Goal: Task Accomplishment & Management: Manage account settings

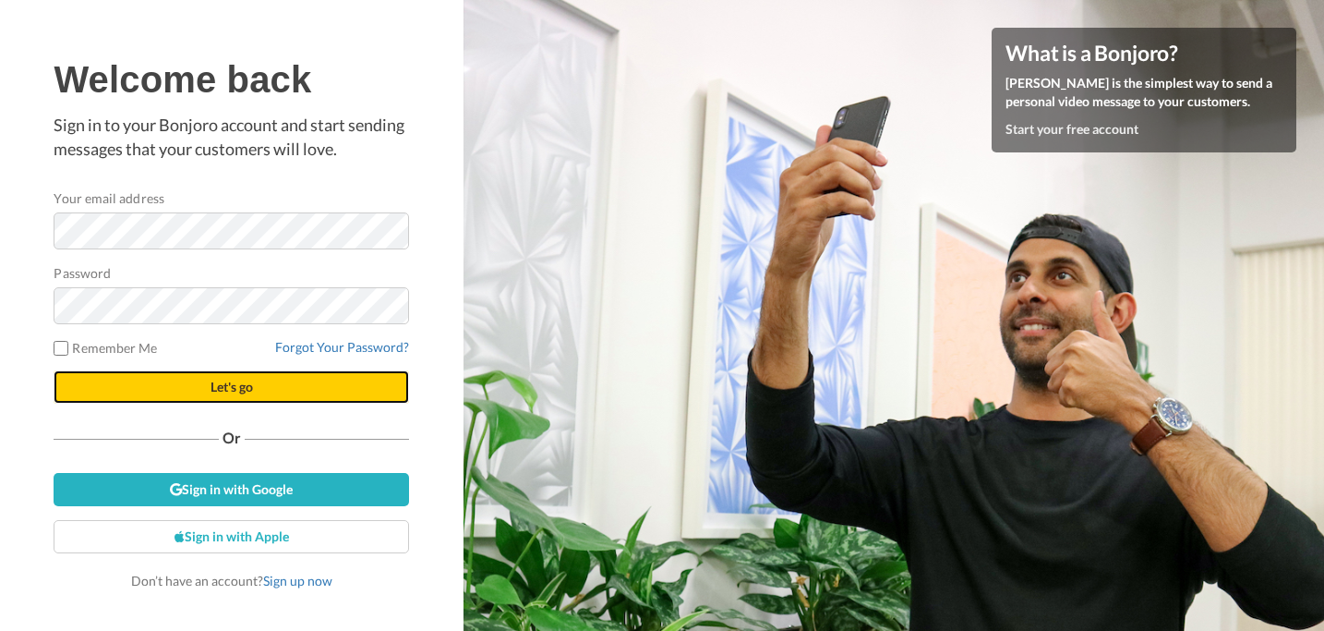
click at [213, 394] on span "Let's go" at bounding box center [232, 387] width 42 height 16
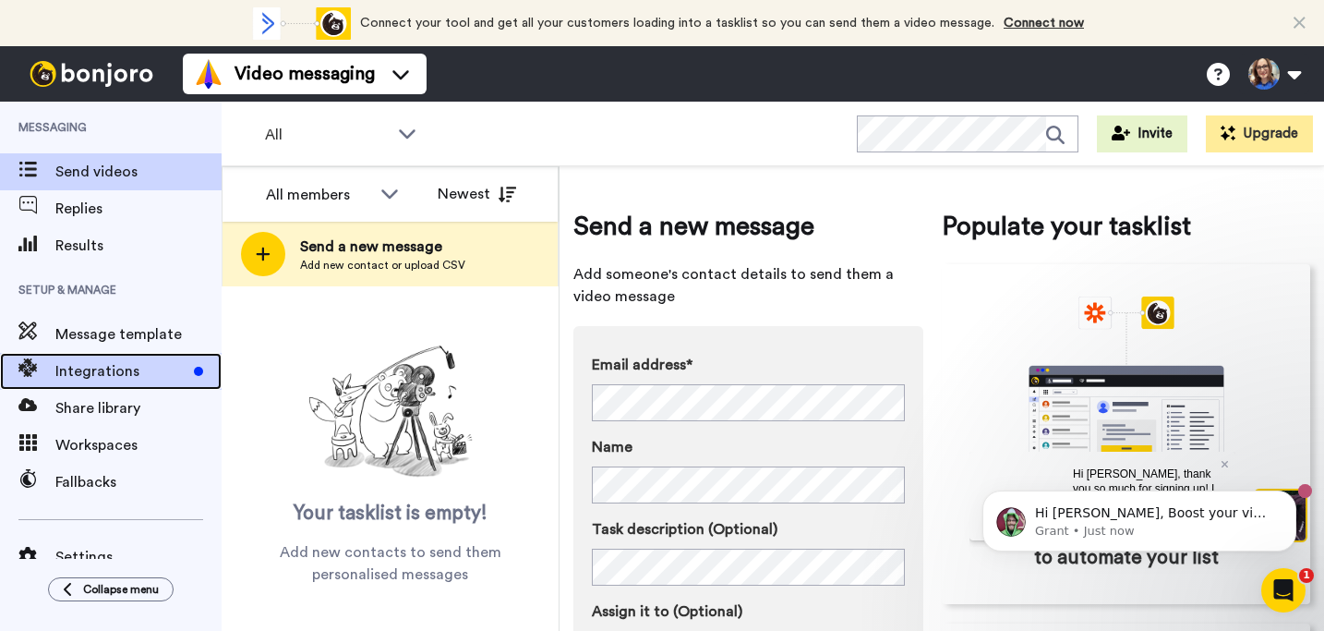
click at [136, 369] on span "Integrations" at bounding box center [120, 371] width 131 height 22
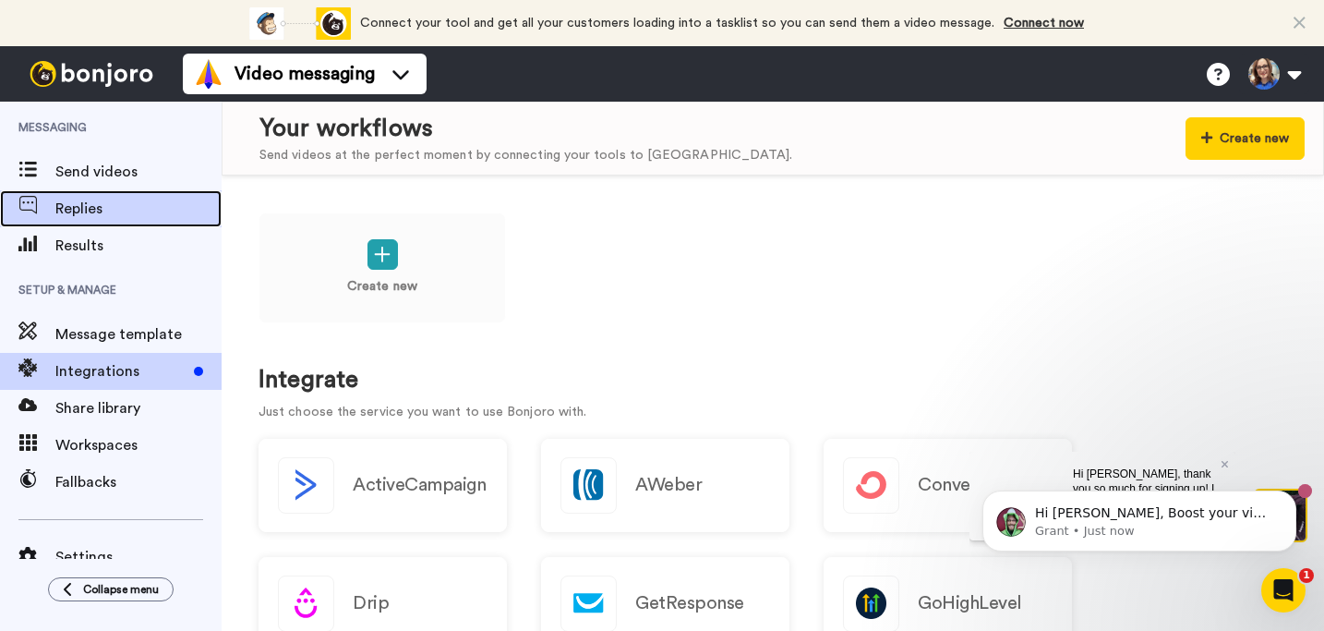
click at [79, 210] on span "Replies" at bounding box center [138, 209] width 166 height 22
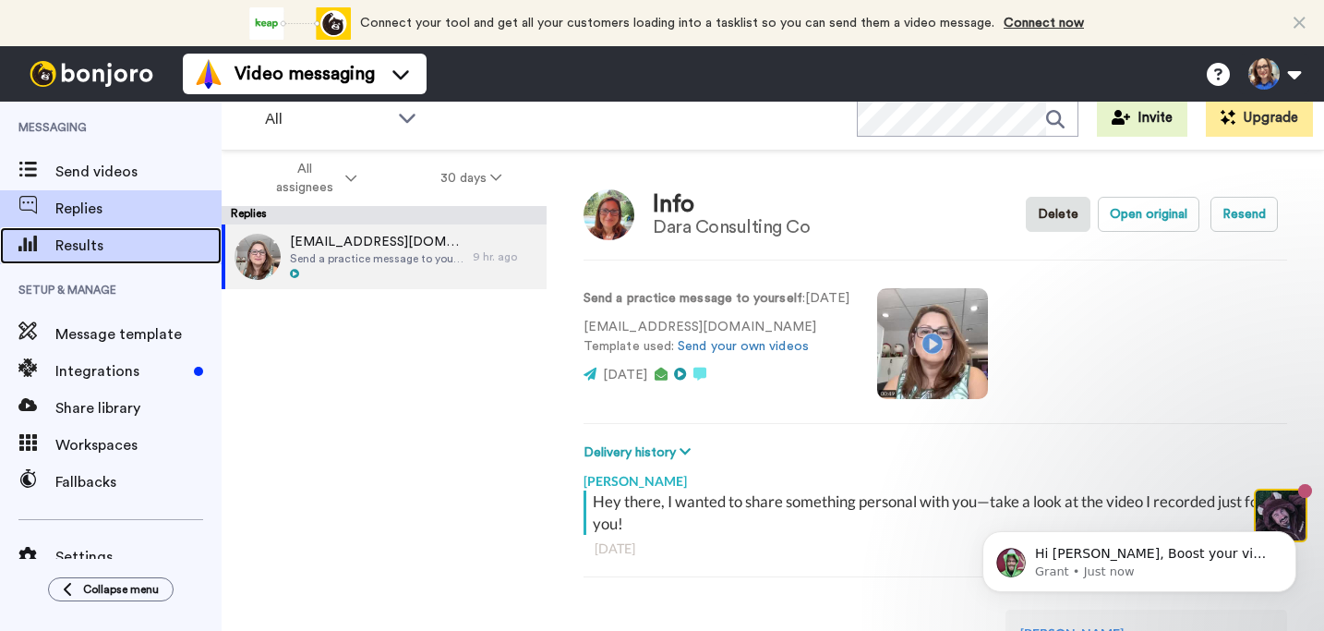
click at [61, 255] on span "Results" at bounding box center [138, 246] width 166 height 22
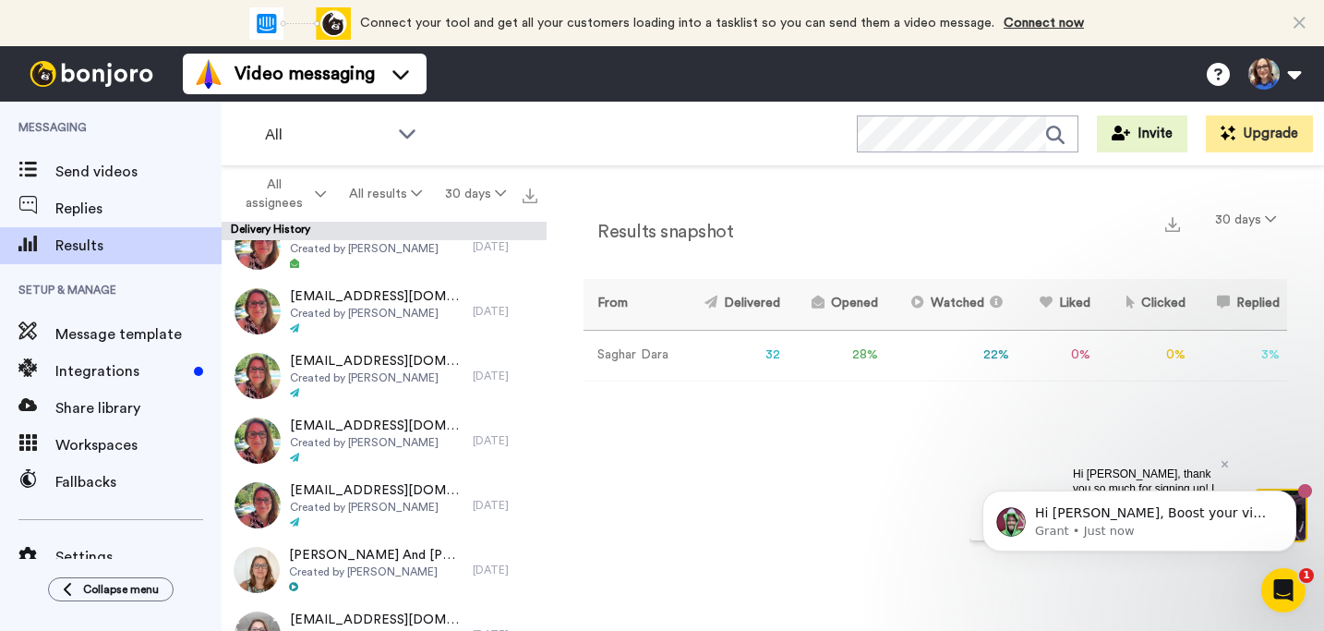
scroll to position [1667, 0]
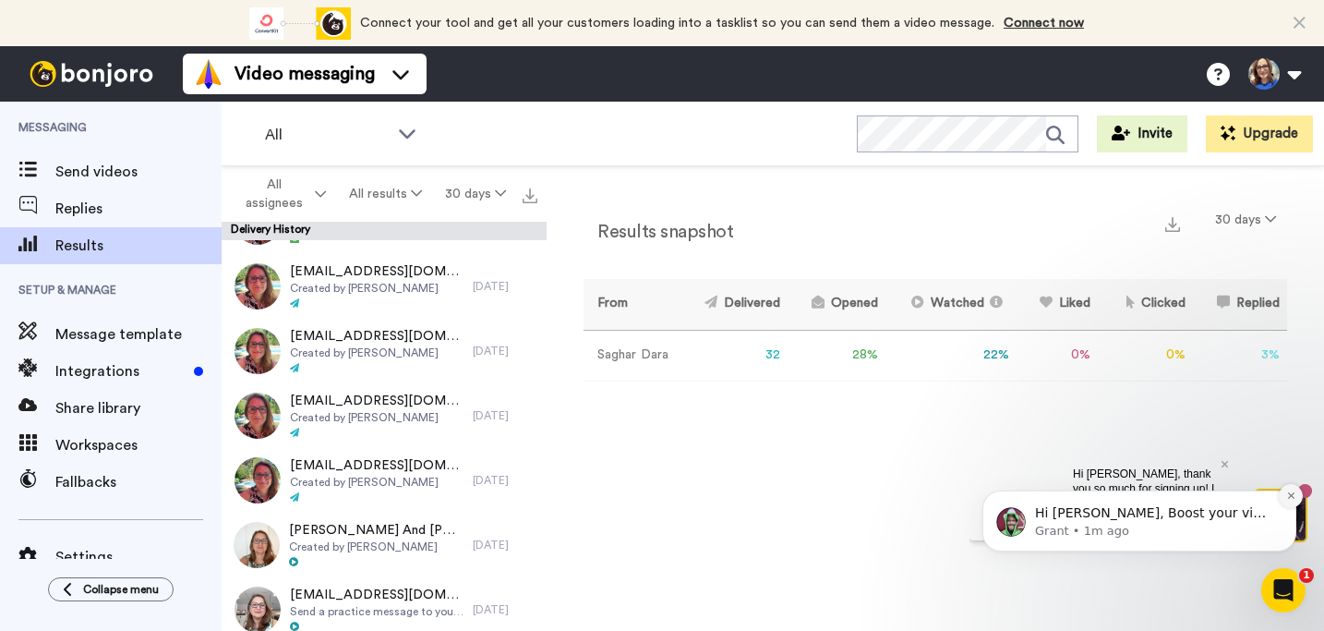
click at [1291, 493] on icon "Dismiss notification" at bounding box center [1291, 495] width 10 height 10
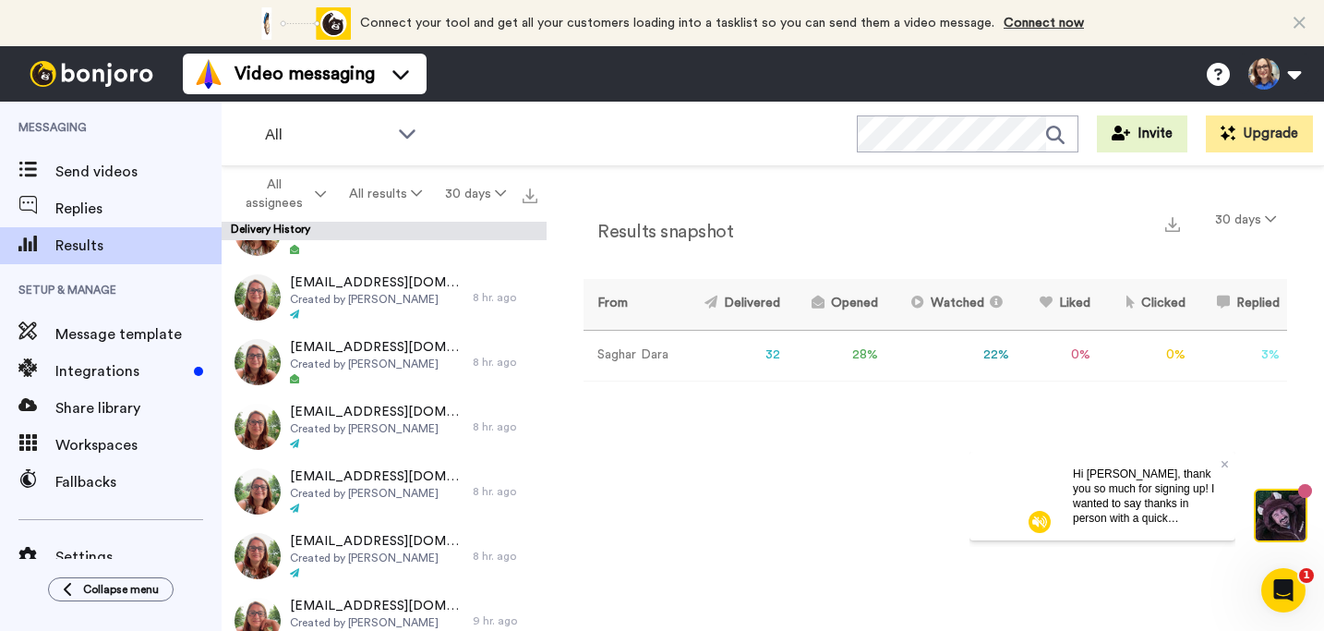
scroll to position [0, 0]
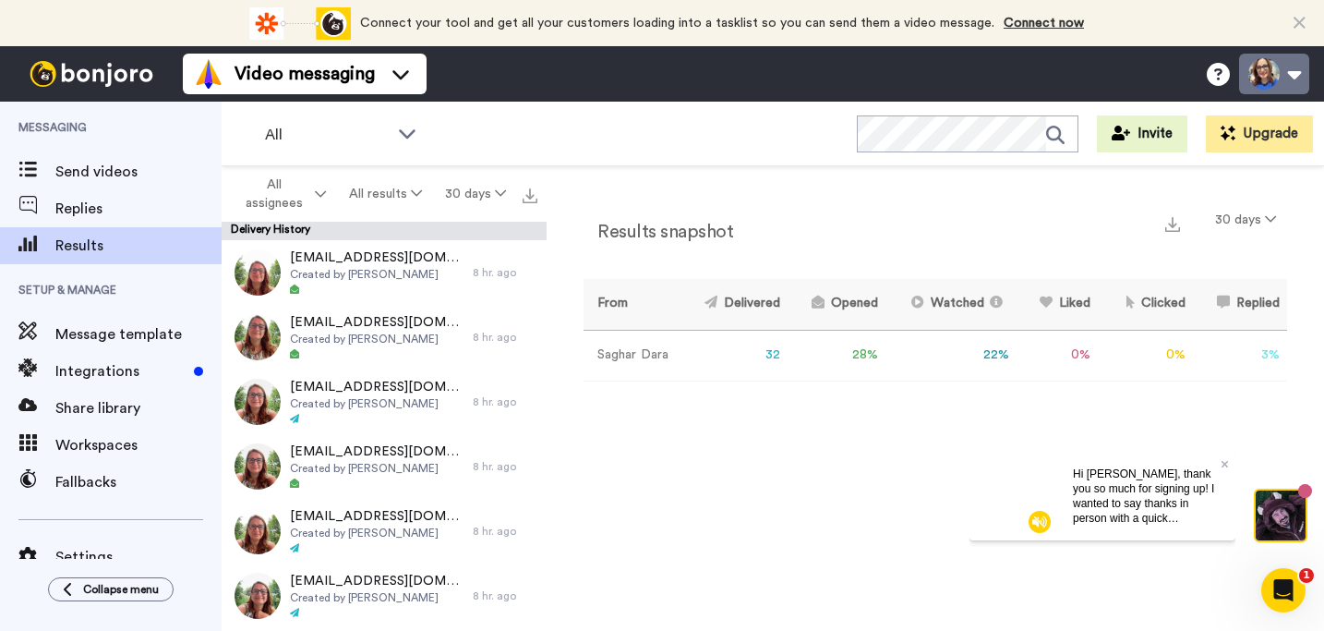
click at [1303, 78] on button at bounding box center [1274, 74] width 70 height 41
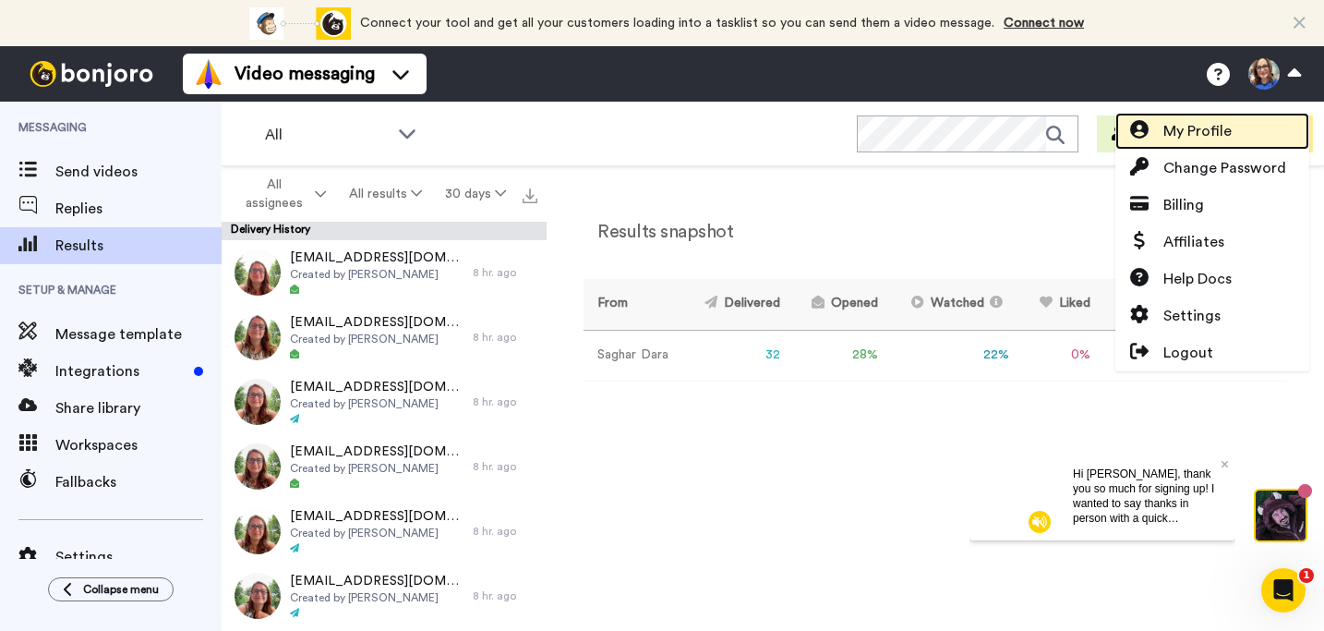
click at [1188, 136] on span "My Profile" at bounding box center [1198, 131] width 68 height 22
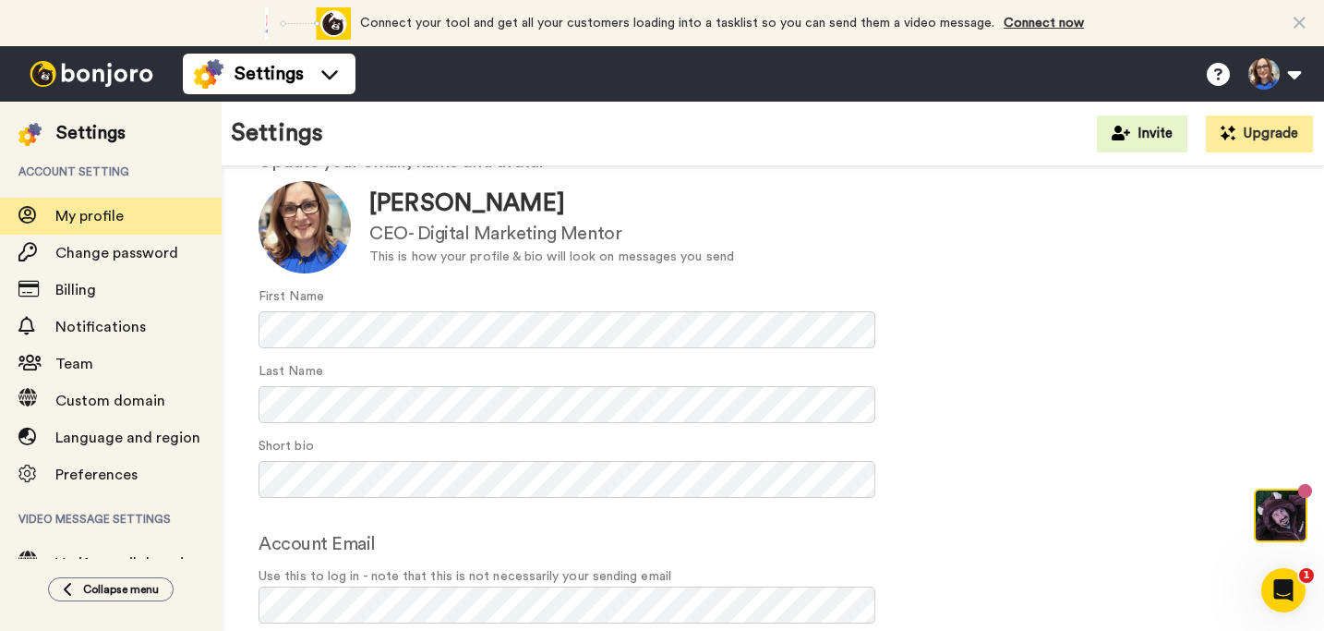
scroll to position [130, 0]
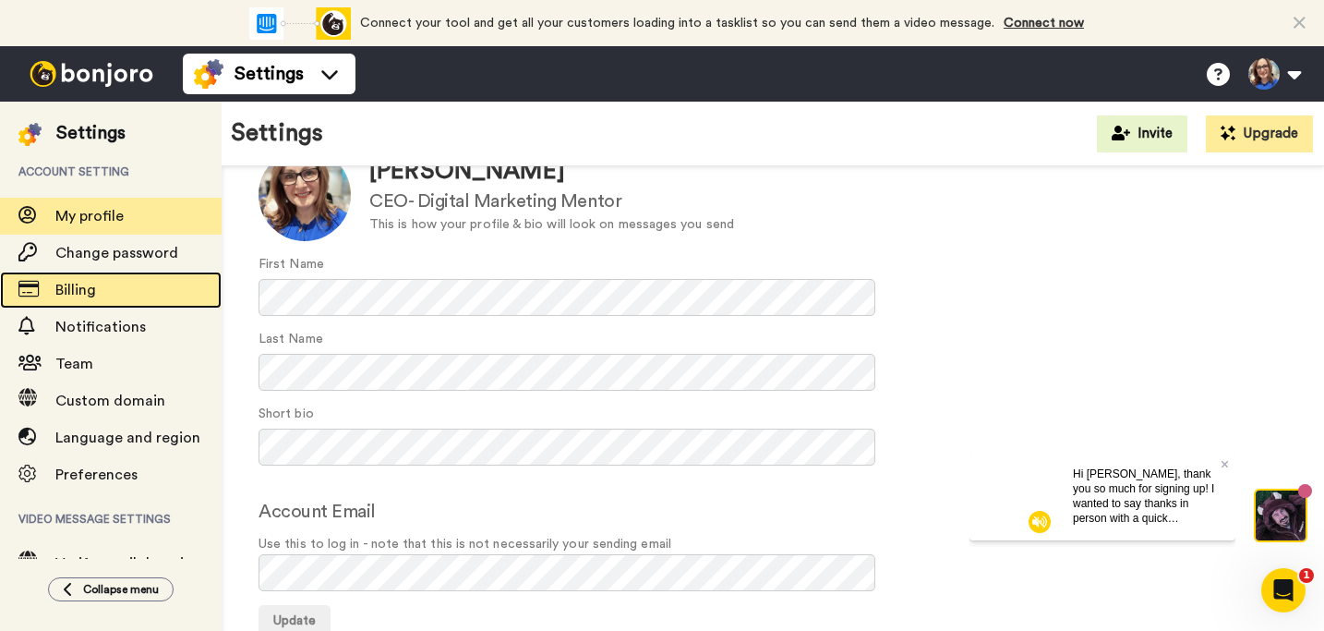
click at [83, 296] on span "Billing" at bounding box center [75, 290] width 41 height 15
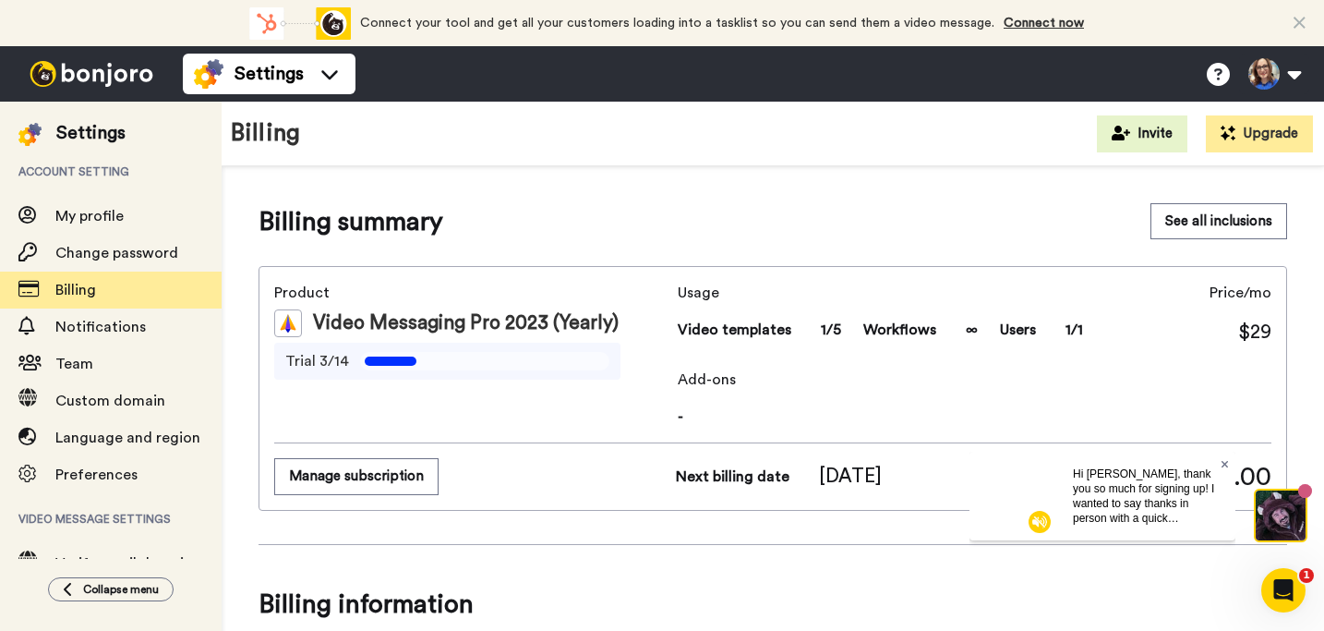
click at [1227, 462] on icon at bounding box center [1225, 463] width 7 height 11
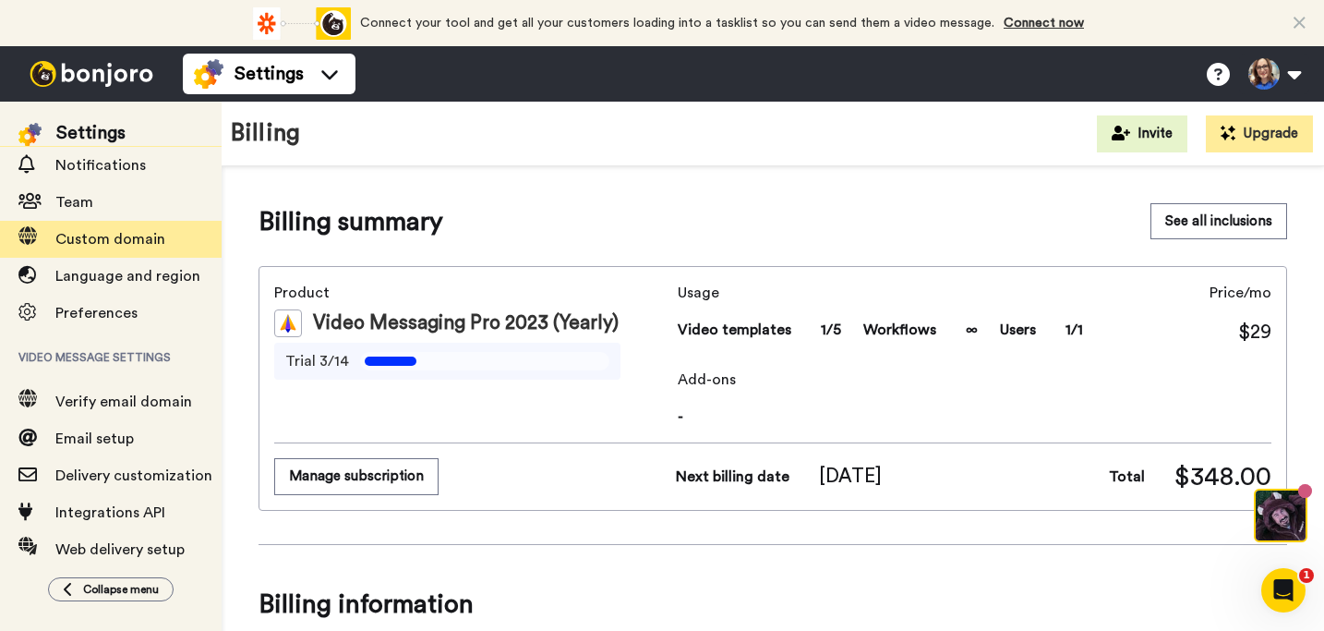
scroll to position [223, 0]
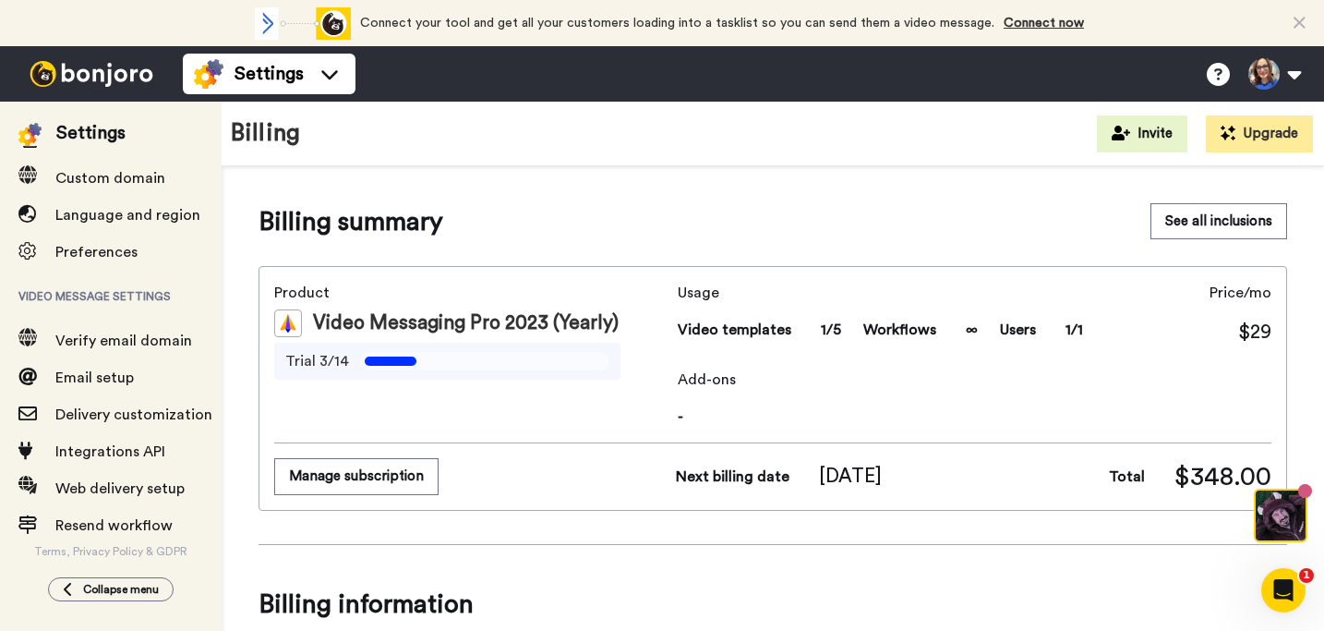
click at [94, 81] on img at bounding box center [91, 74] width 139 height 26
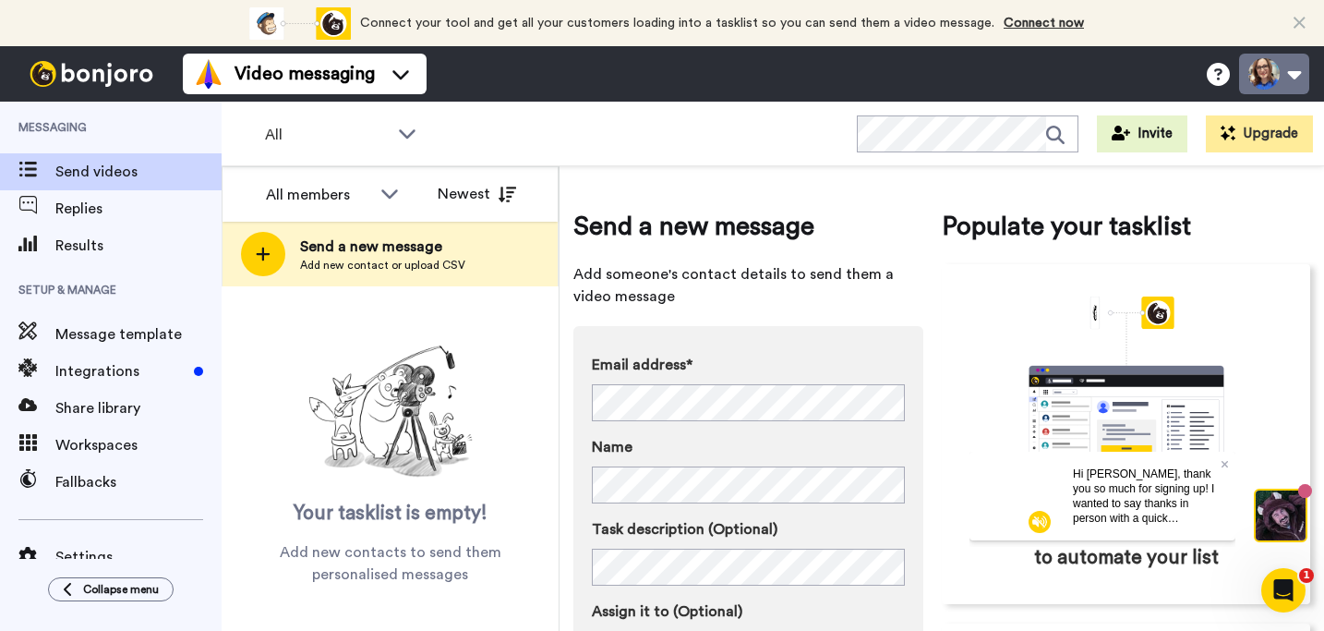
click at [1297, 77] on button at bounding box center [1274, 74] width 70 height 41
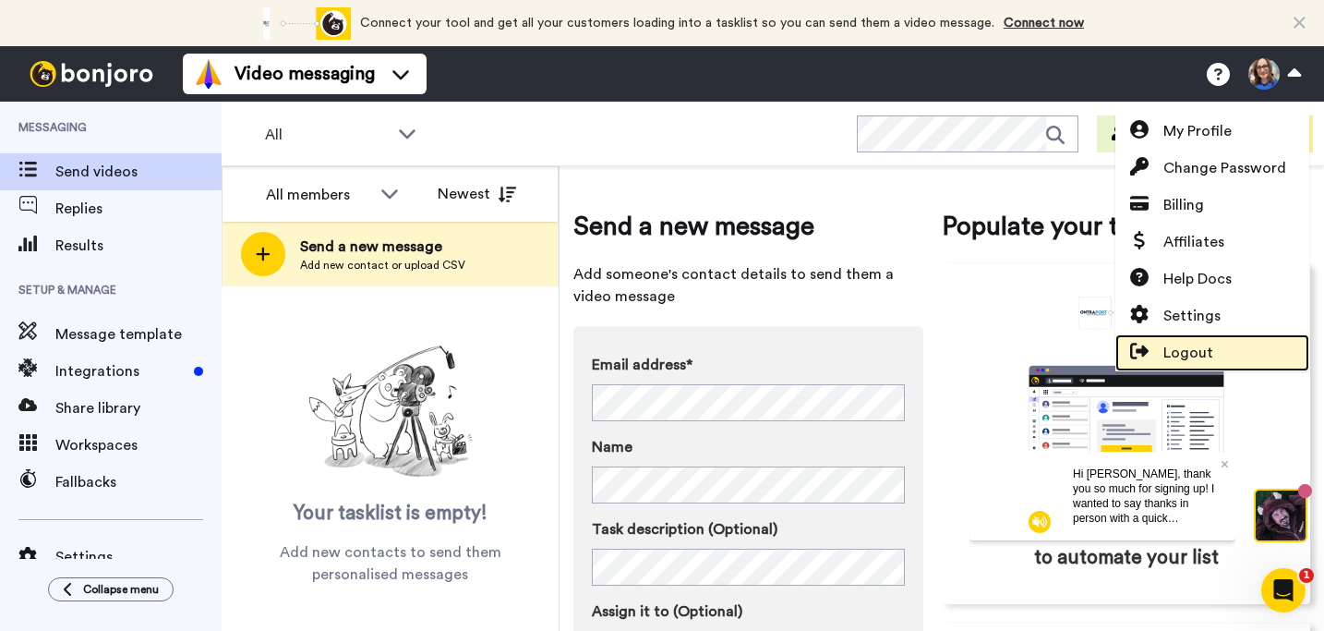
click at [1180, 358] on span "Logout" at bounding box center [1189, 353] width 50 height 22
